Goal: Obtain resource: Download file/media

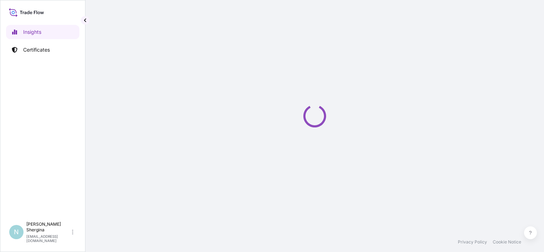
select select "2025"
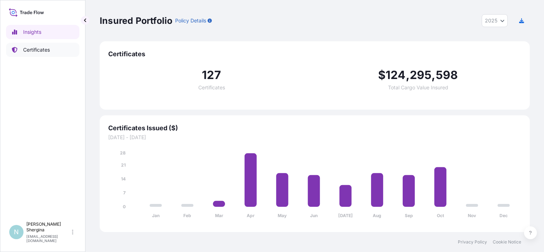
click at [70, 54] on link "Certificates" at bounding box center [42, 50] width 73 height 14
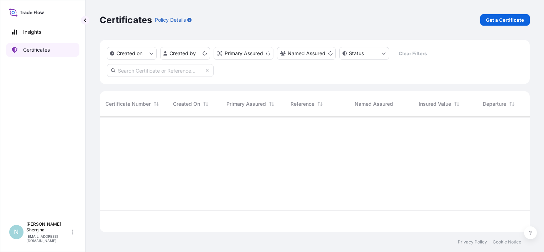
scroll to position [114, 424]
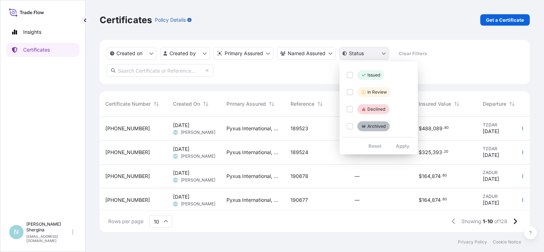
click at [380, 55] on html "Insights Certificates N [PERSON_NAME] [EMAIL_ADDRESS][DOMAIN_NAME] Certificates…" at bounding box center [272, 126] width 544 height 252
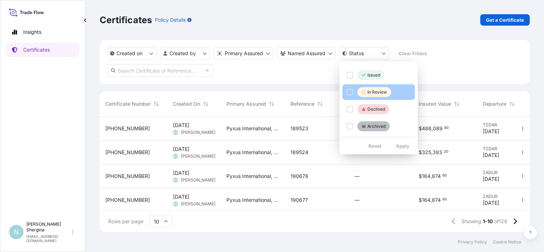
click at [387, 92] on div "In Review" at bounding box center [374, 92] width 34 height 10
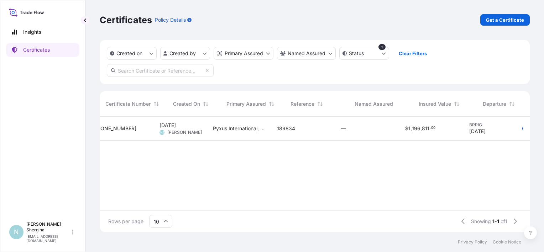
scroll to position [0, 0]
click at [41, 52] on p "Certificates" at bounding box center [36, 49] width 27 height 7
click at [131, 130] on span "[PHONE_NUMBER]" at bounding box center [127, 128] width 44 height 7
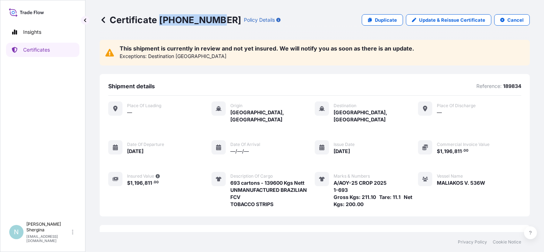
drag, startPoint x: 159, startPoint y: 21, endPoint x: 211, endPoint y: 21, distance: 51.6
click at [211, 21] on p "Certificate [PHONE_NUMBER]" at bounding box center [170, 19] width 141 height 11
click at [138, 20] on p "Certificate [PHONE_NUMBER]" at bounding box center [170, 19] width 141 height 11
drag, startPoint x: 109, startPoint y: 21, endPoint x: 210, endPoint y: 17, distance: 101.1
click at [210, 17] on p "Certificate [PHONE_NUMBER]" at bounding box center [170, 19] width 141 height 11
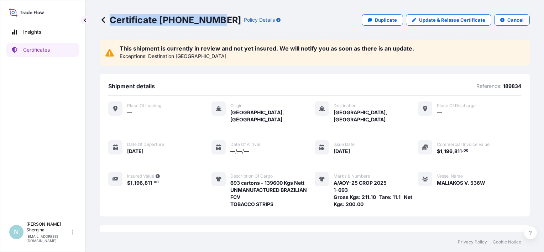
copy p "Certificate [PHONE_NUMBER]"
click at [38, 53] on p "Certificates" at bounding box center [36, 49] width 27 height 7
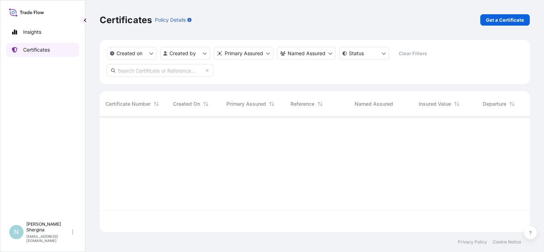
scroll to position [114, 424]
click at [74, 236] on div "N [PERSON_NAME] [EMAIL_ADDRESS][DOMAIN_NAME]" at bounding box center [42, 231] width 67 height 21
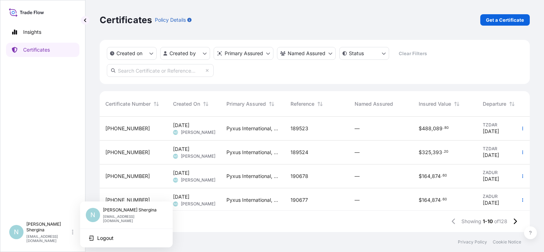
click at [38, 10] on icon at bounding box center [26, 12] width 35 height 10
click at [35, 14] on icon at bounding box center [26, 12] width 35 height 10
click at [27, 36] on link "Insights" at bounding box center [42, 32] width 73 height 14
select select "2025"
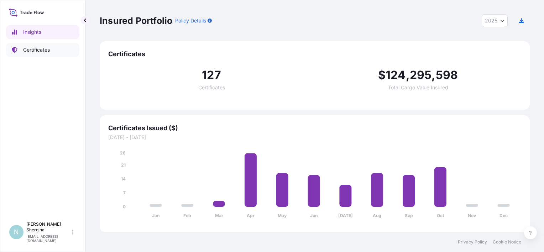
click at [32, 50] on p "Certificates" at bounding box center [36, 49] width 27 height 7
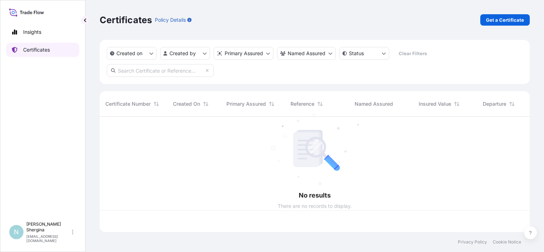
scroll to position [114, 424]
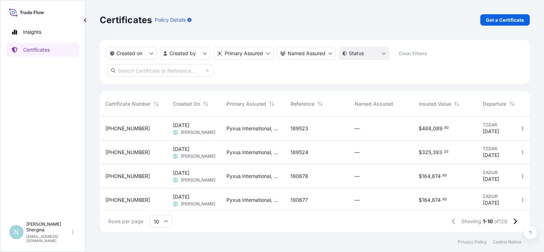
click at [352, 55] on html "Insights Certificates N [PERSON_NAME] [EMAIL_ADDRESS][DOMAIN_NAME] Certificates…" at bounding box center [272, 126] width 544 height 252
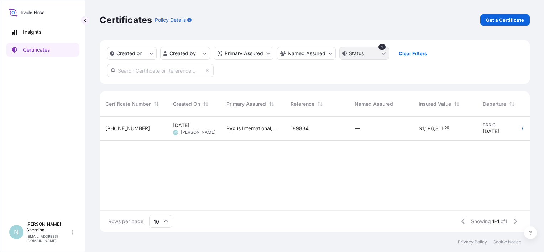
click at [389, 57] on html "Insights Certificates N [PERSON_NAME] [EMAIL_ADDRESS][DOMAIN_NAME] Certificates…" at bounding box center [272, 126] width 544 height 252
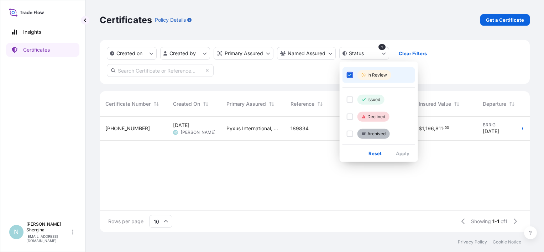
click at [413, 54] on html "Insights Certificates N [PERSON_NAME] [EMAIL_ADDRESS][DOMAIN_NAME] Certificates…" at bounding box center [272, 126] width 544 height 252
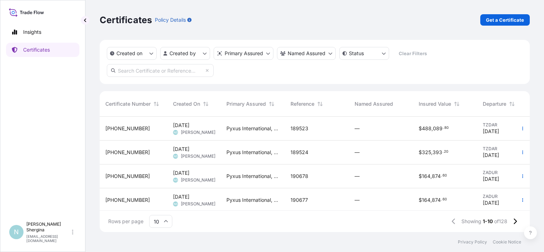
click at [222, 130] on div "Pyxus International, Inc." at bounding box center [253, 129] width 64 height 24
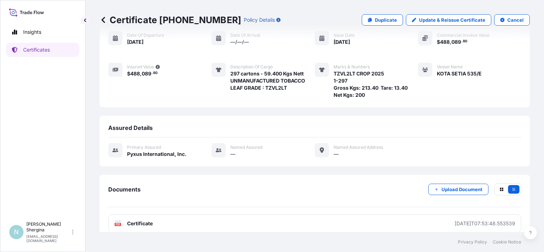
scroll to position [75, 0]
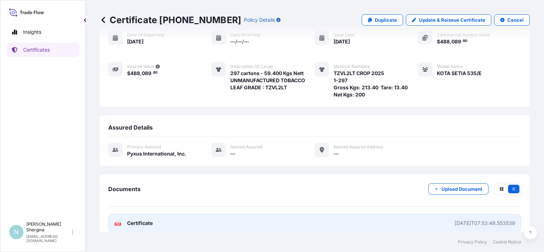
click at [348, 214] on link "PDF Certificate [DATE]T07:53:48.553539" at bounding box center [314, 223] width 413 height 19
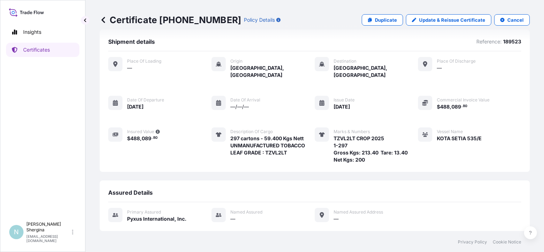
scroll to position [0, 0]
